Goal: Use online tool/utility

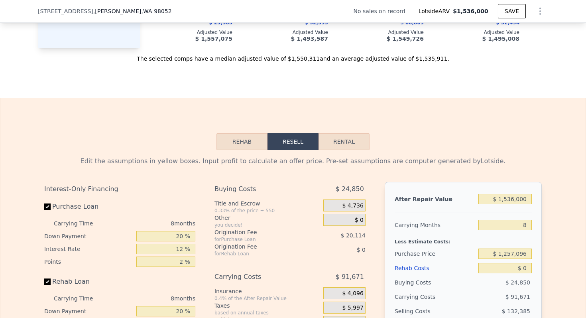
scroll to position [1008, 0]
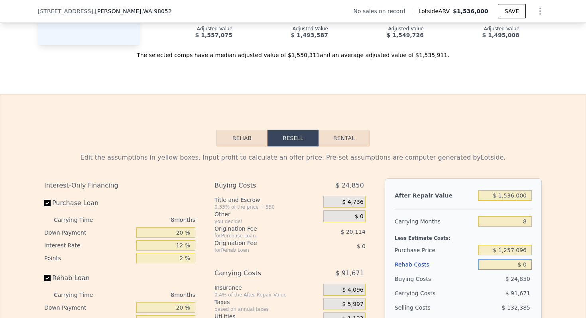
click at [525, 266] on input "$ 0" at bounding box center [504, 264] width 53 height 10
type input "$ 10"
type input "$ 29,988"
type input "$ 170"
type input "$ 29,817"
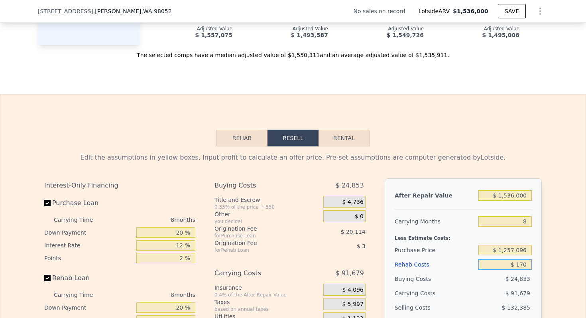
type input "$ 1,750"
type input "$ 28,108"
type input "$ 17,500"
type input "$ 11,098"
type input "$ 175,000"
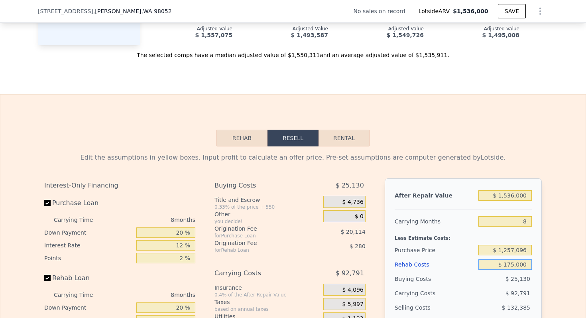
type input "-$ 159,002"
type input "$ 175,000"
click at [554, 234] on div "Edit the assumptions in yellow boxes. Input profit to calculate an offer price.…" at bounding box center [292, 294] width 585 height 297
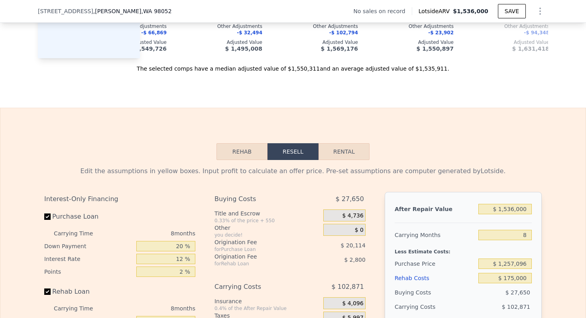
scroll to position [995, 0]
click at [521, 211] on input "$ 1,536,000" at bounding box center [504, 208] width 53 height 10
type input "$ 1"
type input "-$ 1,559,070"
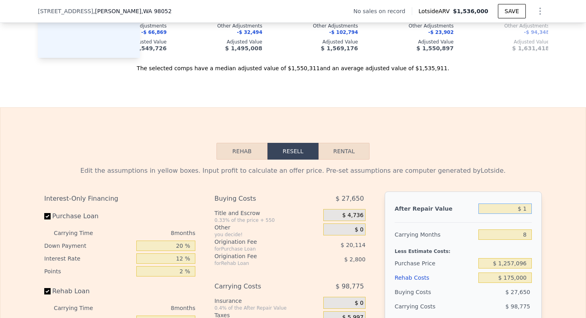
type input "$ 16"
type input "-$ 1,559,056"
type input "$ 160"
type input "-$ 1,558,925"
type input "$ 1,600"
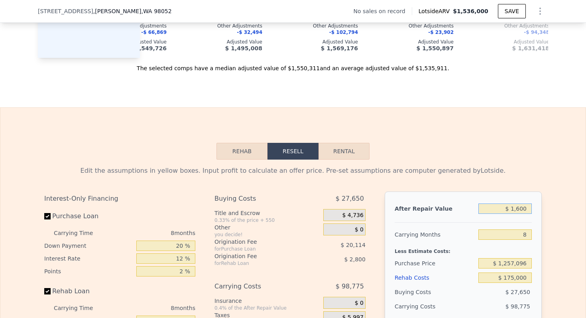
type input "-$ 1,557,612"
type input "$ 16,000"
type input "-$ 1,544,487"
type input "$ 160,000"
type input "-$ 1,413,231"
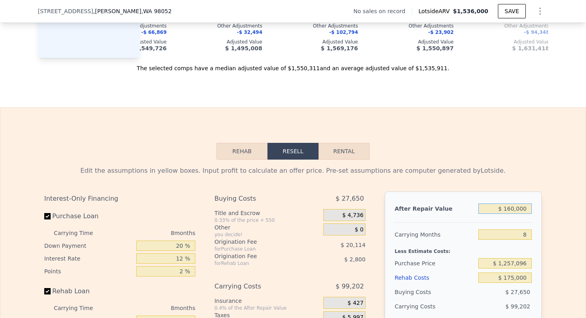
type input "$ 1,600,000"
type input "-$ 100,666"
type input "$ 1,600,000"
click at [556, 194] on div "Edit the assumptions in yellow boxes. Input profit to calculate an offer price.…" at bounding box center [292, 307] width 585 height 297
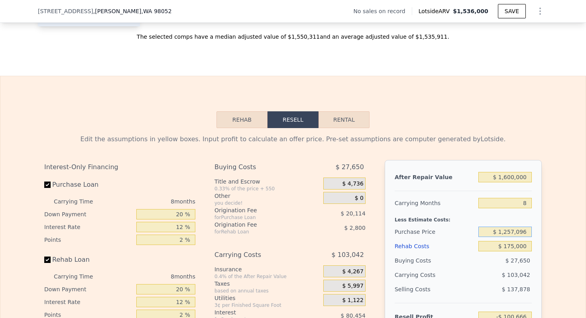
click at [519, 235] on input "$ 1,257,096" at bounding box center [504, 231] width 53 height 10
type input "$ 1,000,000"
click at [554, 218] on div "Edit the assumptions in yellow boxes. Input profit to calculate an offer price.…" at bounding box center [292, 276] width 585 height 297
type input "$ 177,856"
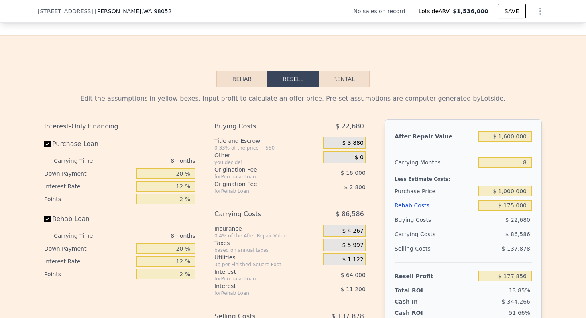
scroll to position [1074, 0]
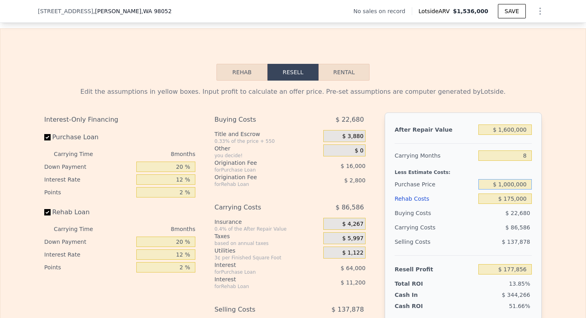
click at [516, 184] on input "$ 1,000,000" at bounding box center [504, 184] width 53 height 10
type input "$ 975,000"
click at [553, 173] on div "Edit the assumptions in yellow boxes. Input profit to calculate an offer price.…" at bounding box center [292, 229] width 585 height 297
type input "$ 204,939"
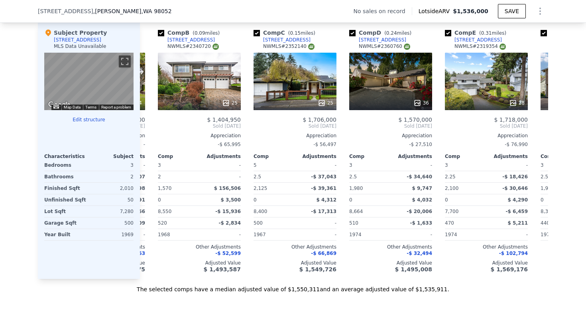
scroll to position [0, 0]
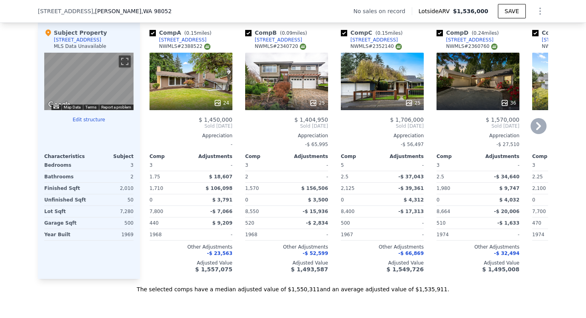
click at [401, 92] on div "25" at bounding box center [382, 81] width 83 height 57
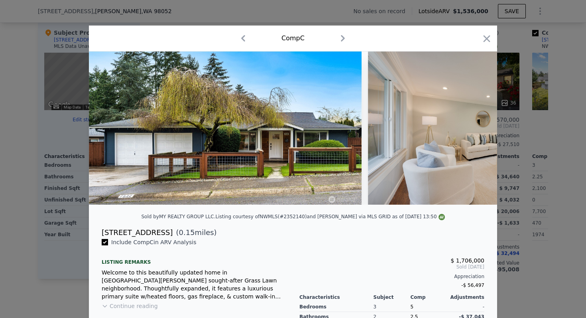
click at [529, 78] on div at bounding box center [293, 159] width 586 height 318
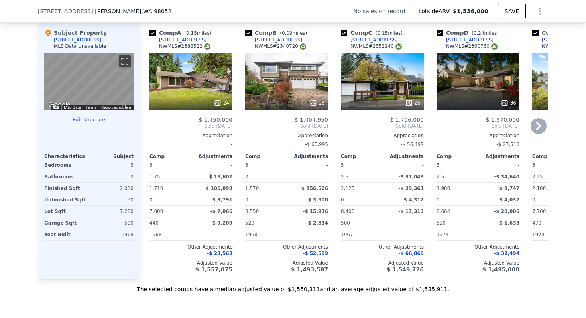
click at [204, 102] on div "24" at bounding box center [191, 103] width 76 height 8
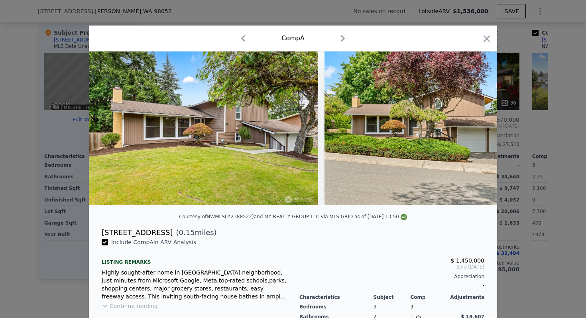
click at [571, 93] on div at bounding box center [293, 159] width 586 height 318
